Goal: Task Accomplishment & Management: Use online tool/utility

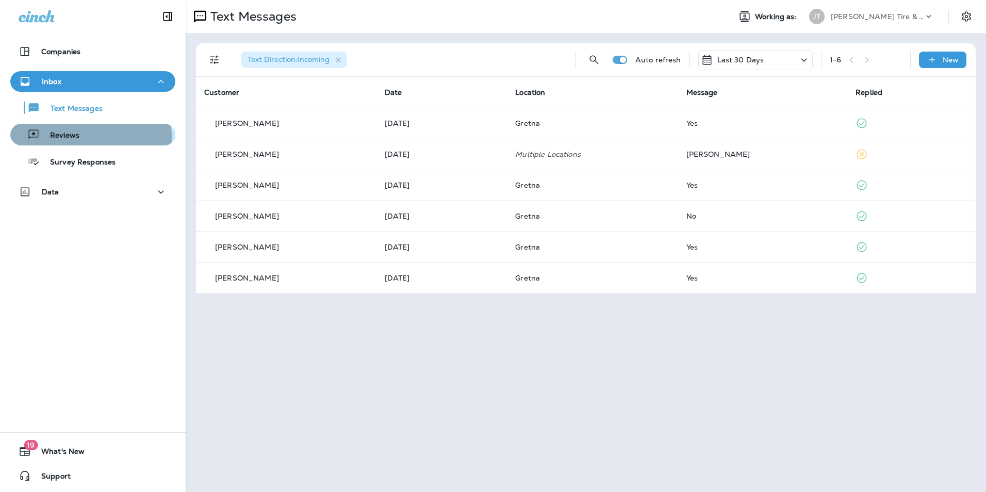
click at [77, 137] on p "Reviews" at bounding box center [60, 136] width 40 height 10
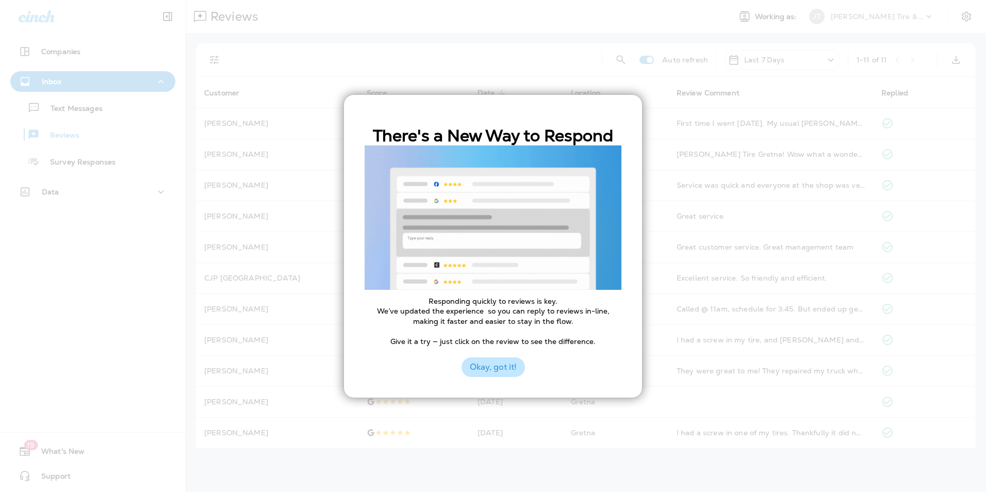
click at [502, 369] on button "Okay, got it!" at bounding box center [492, 367] width 63 height 20
